Goal: Task Accomplishment & Management: Use online tool/utility

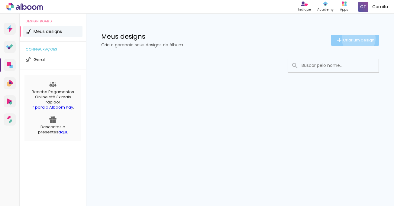
click at [358, 38] on span "Criar um design" at bounding box center [358, 40] width 31 height 4
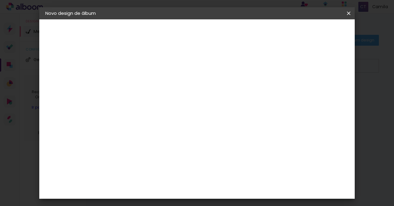
click at [0, 0] on div at bounding box center [0, 0] width 0 height 0
type input "Formatura"
type paper-input "Formatura"
click at [206, 37] on paper-button "Avançar" at bounding box center [191, 32] width 30 height 10
click at [155, 139] on div "3ZERO5" at bounding box center [149, 136] width 18 height 5
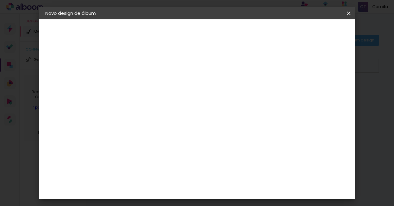
scroll to position [393, 0]
click at [162, 162] on paper-item "DreambooksPro" at bounding box center [159, 168] width 65 height 13
click at [0, 0] on slot "Tamanho Livre" at bounding box center [0, 0] width 0 height 0
click at [266, 25] on header "Fornecedor Escolha um fornecedor ou avance com o tamanho livre. Voltar Avançar" at bounding box center [192, 37] width 148 height 36
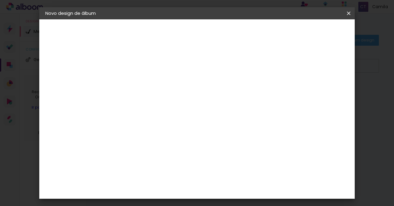
click at [0, 0] on slot "Avançar" at bounding box center [0, 0] width 0 height 0
click at [188, 64] on span "30" at bounding box center [190, 64] width 10 height 9
drag, startPoint x: 188, startPoint y: 64, endPoint x: 195, endPoint y: 68, distance: 8.0
click at [195, 68] on span "30" at bounding box center [190, 64] width 10 height 9
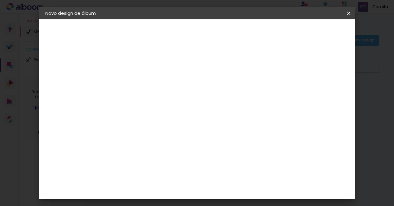
click at [188, 65] on span "30" at bounding box center [190, 64] width 10 height 9
drag, startPoint x: 232, startPoint y: 187, endPoint x: 237, endPoint y: 187, distance: 4.5
click at [237, 187] on input "60" at bounding box center [230, 183] width 16 height 9
click at [236, 187] on input "60" at bounding box center [230, 183] width 16 height 9
click at [82, 66] on div "2. Especificações Fornecedor Escolhendo fornecedor... Modelo Escolhendo modelo.…" at bounding box center [78, 69] width 66 height 22
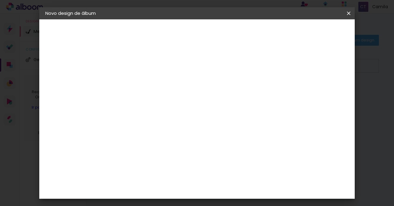
click at [81, 64] on div "2. Especificações" at bounding box center [78, 61] width 66 height 7
